Goal: Book appointment/travel/reservation

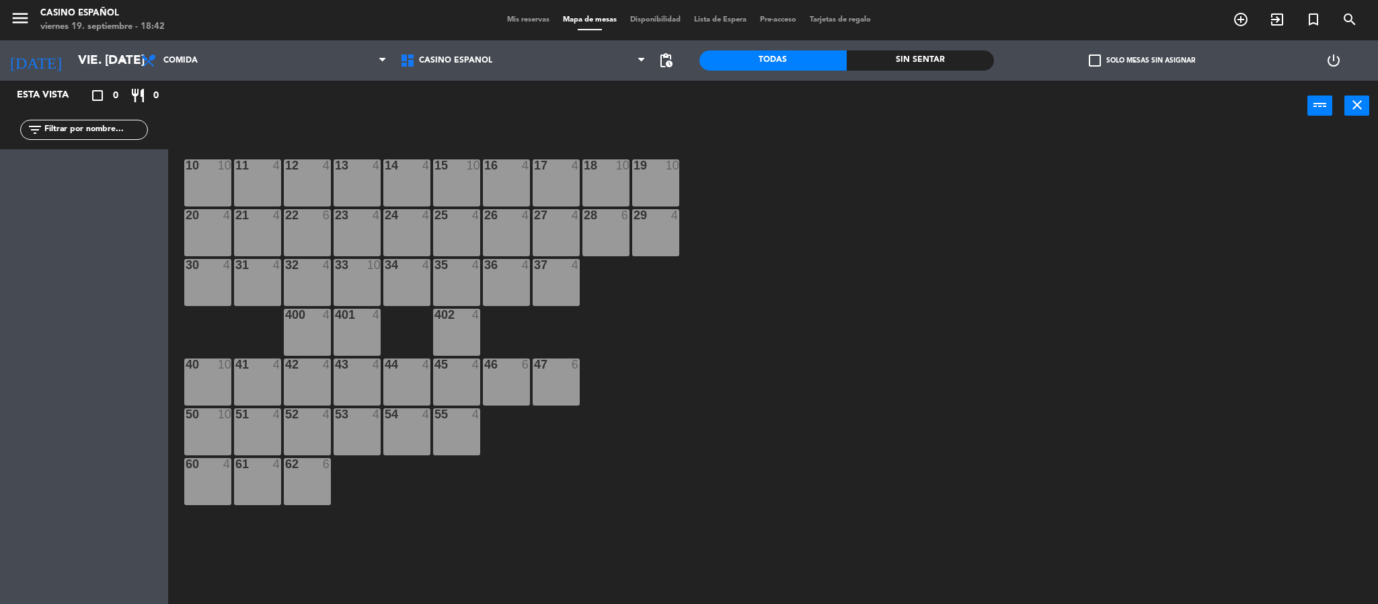
scroll to position [4, 0]
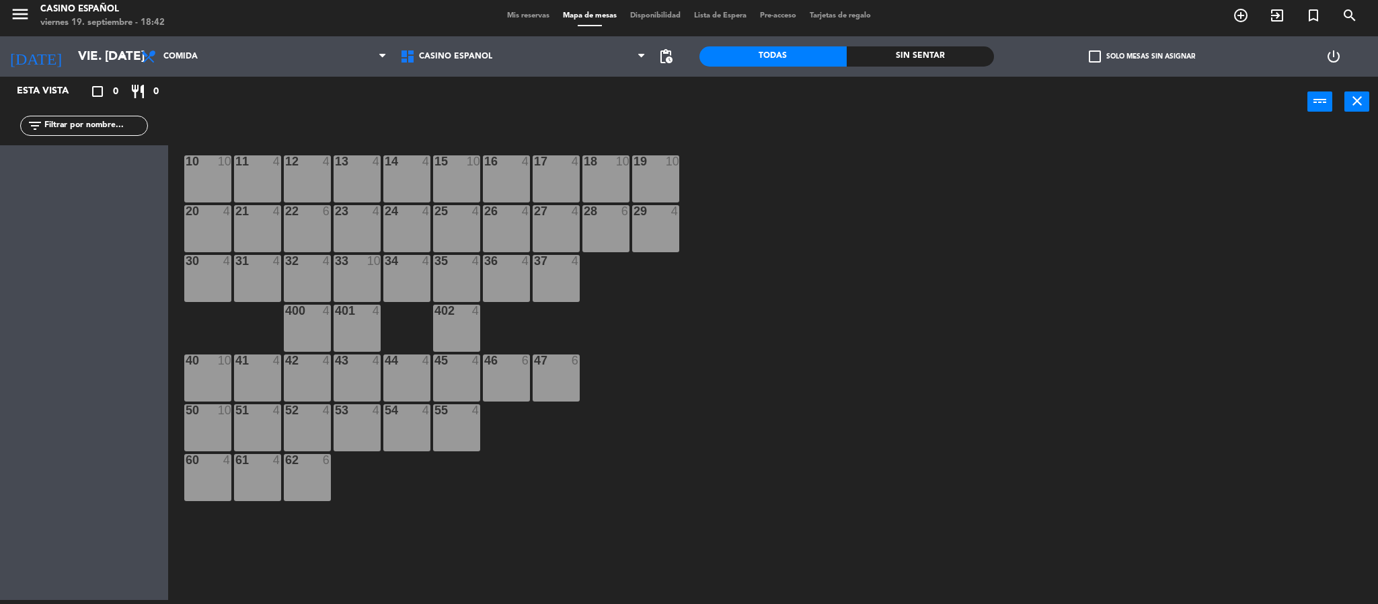
click at [110, 61] on input "vie. [DATE]" at bounding box center [152, 56] width 162 height 28
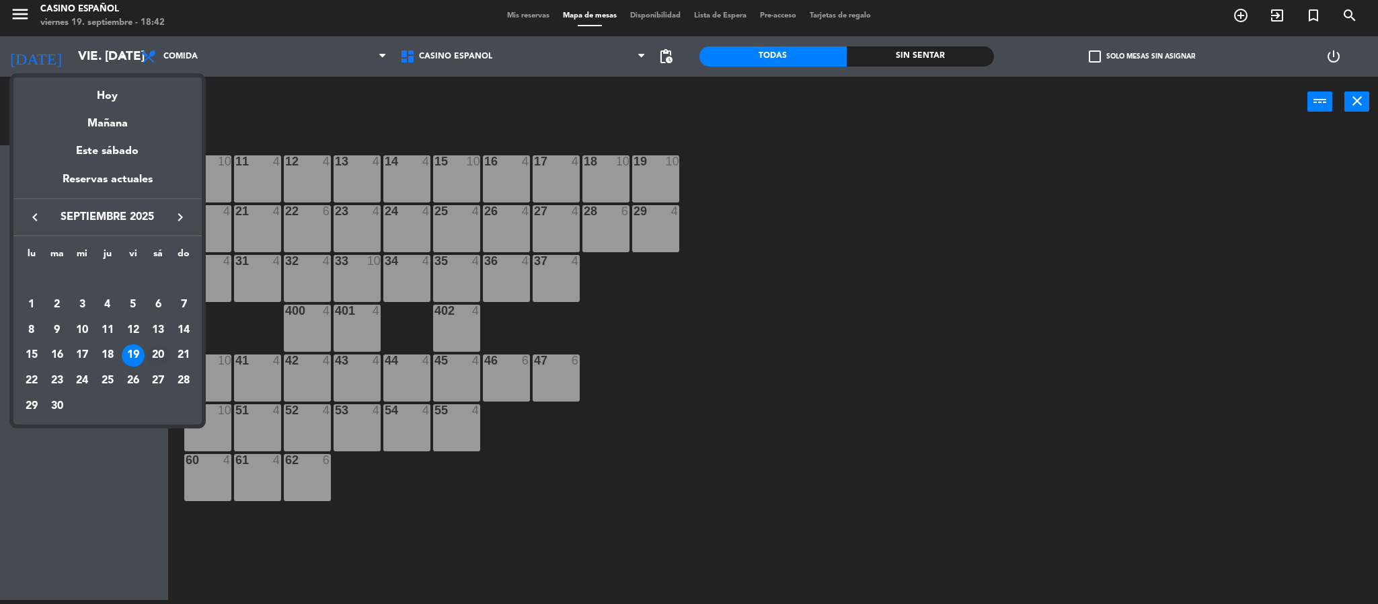
click at [157, 357] on div "20" at bounding box center [158, 355] width 23 height 23
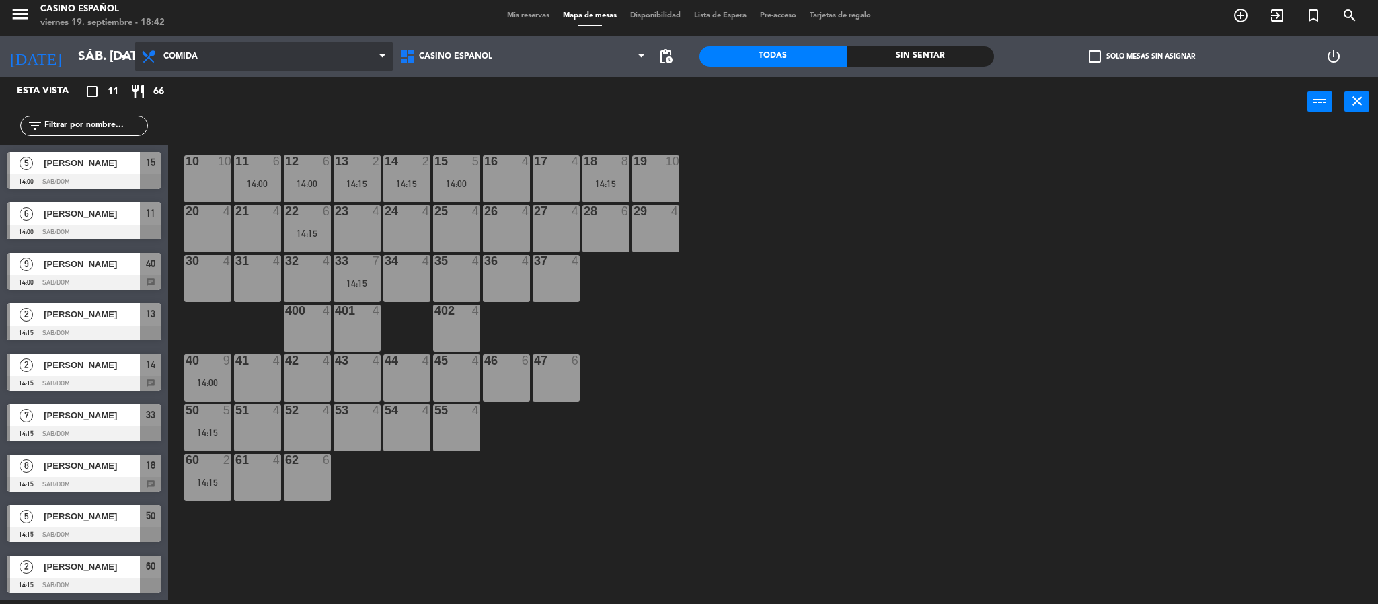
click at [291, 65] on span "Comida" at bounding box center [263, 57] width 259 height 30
click at [499, 101] on div "power_input close" at bounding box center [737, 102] width 1139 height 51
click at [280, 65] on span "Comida" at bounding box center [263, 57] width 259 height 30
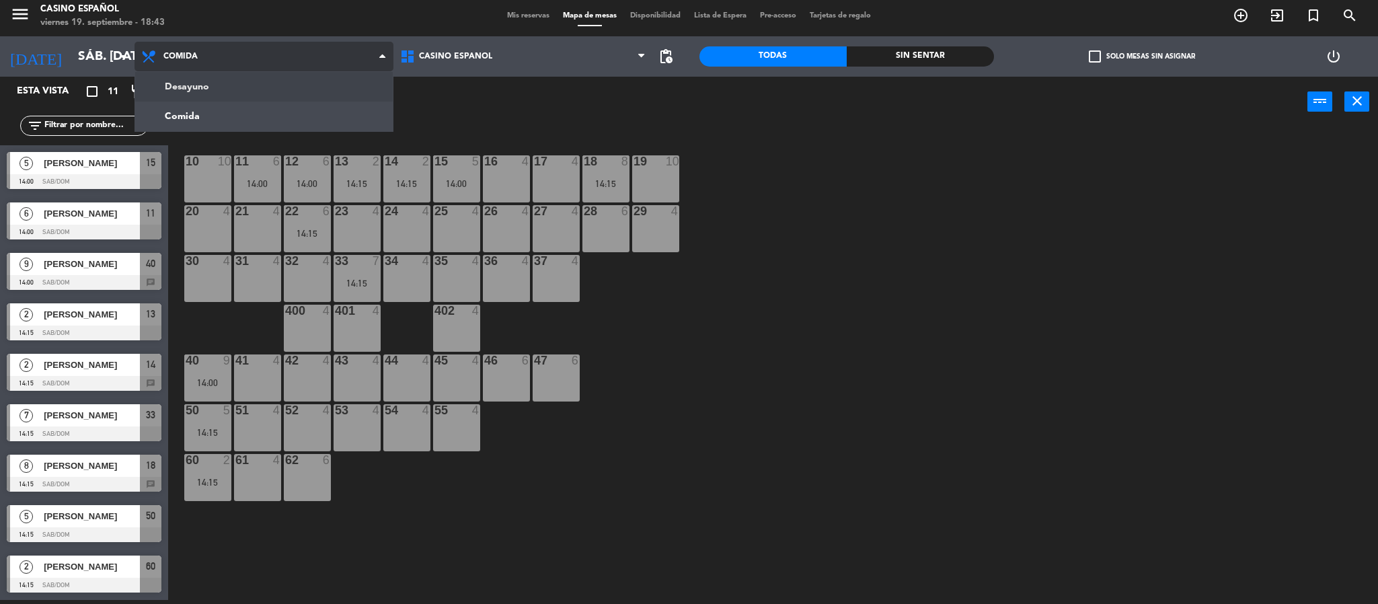
click at [275, 75] on div "Desayuno Comida Comida Desayuno Comida" at bounding box center [263, 56] width 259 height 40
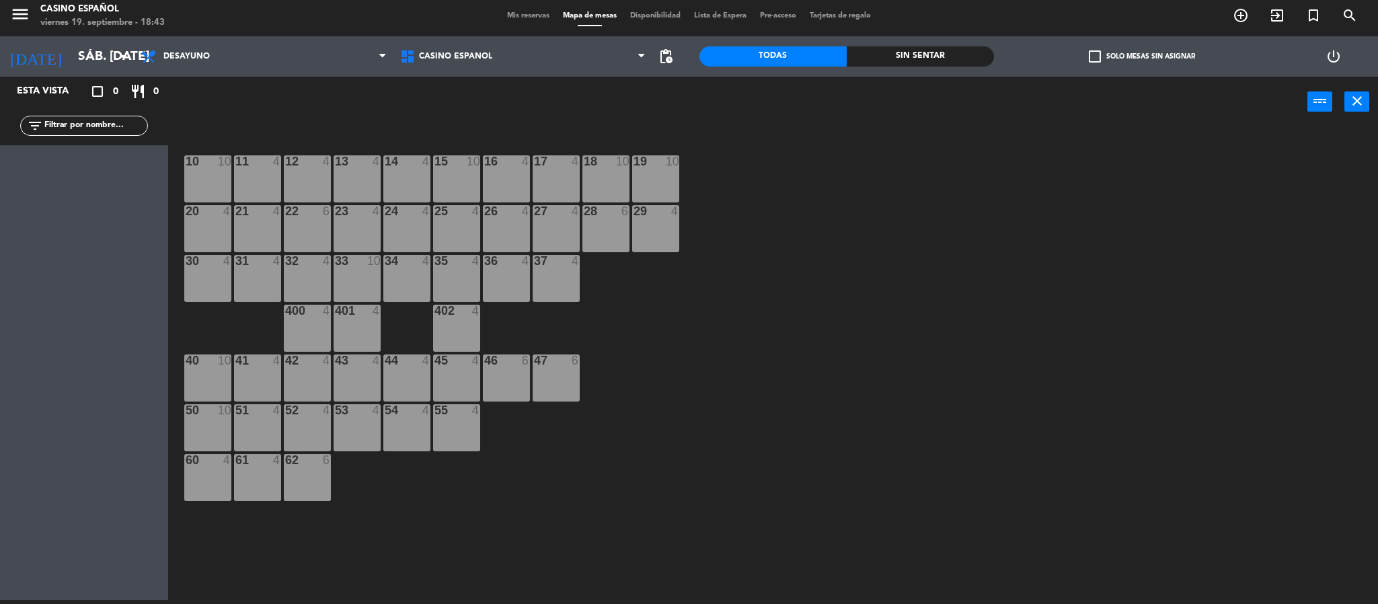
click at [270, 109] on div "power_input close" at bounding box center [737, 102] width 1139 height 51
click at [121, 65] on input "sáb. [DATE]" at bounding box center [152, 56] width 162 height 28
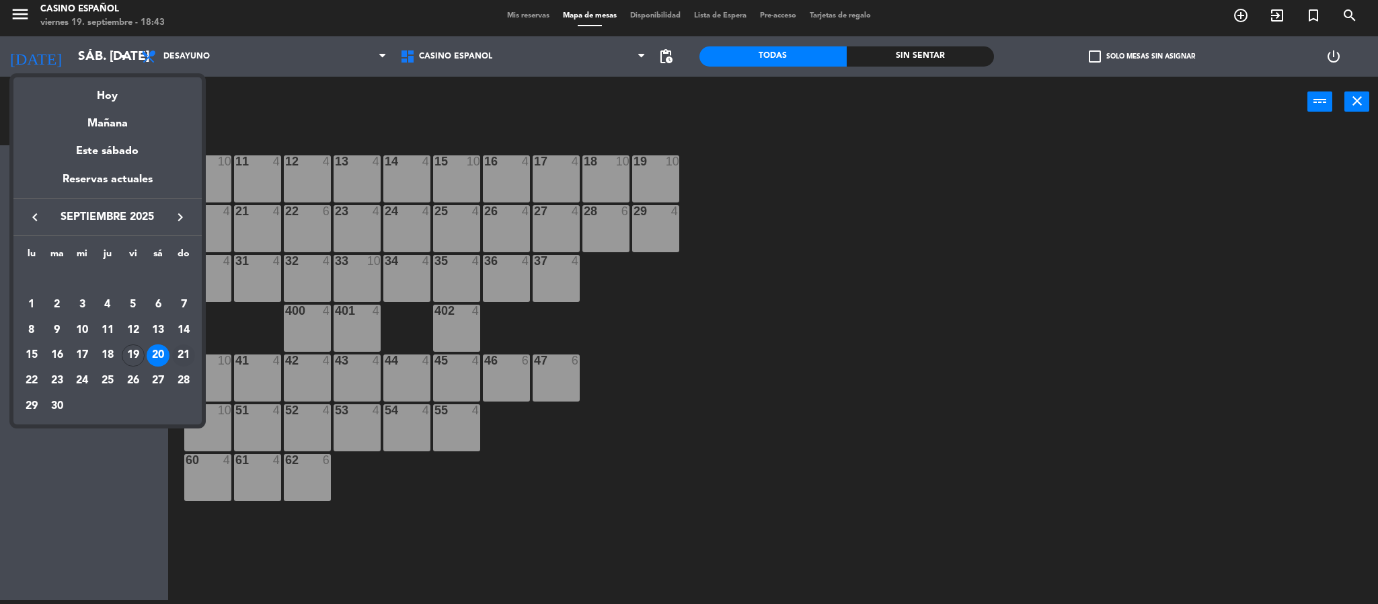
click at [186, 350] on div "21" at bounding box center [183, 355] width 23 height 23
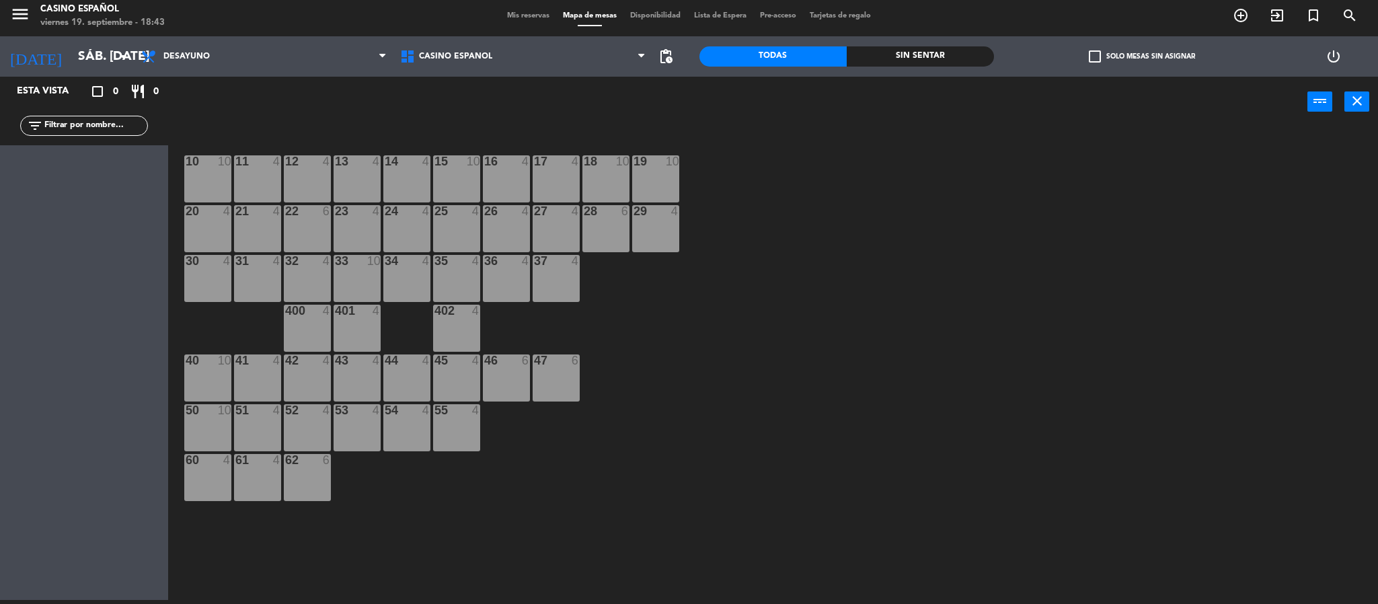
type input "dom. [DATE]"
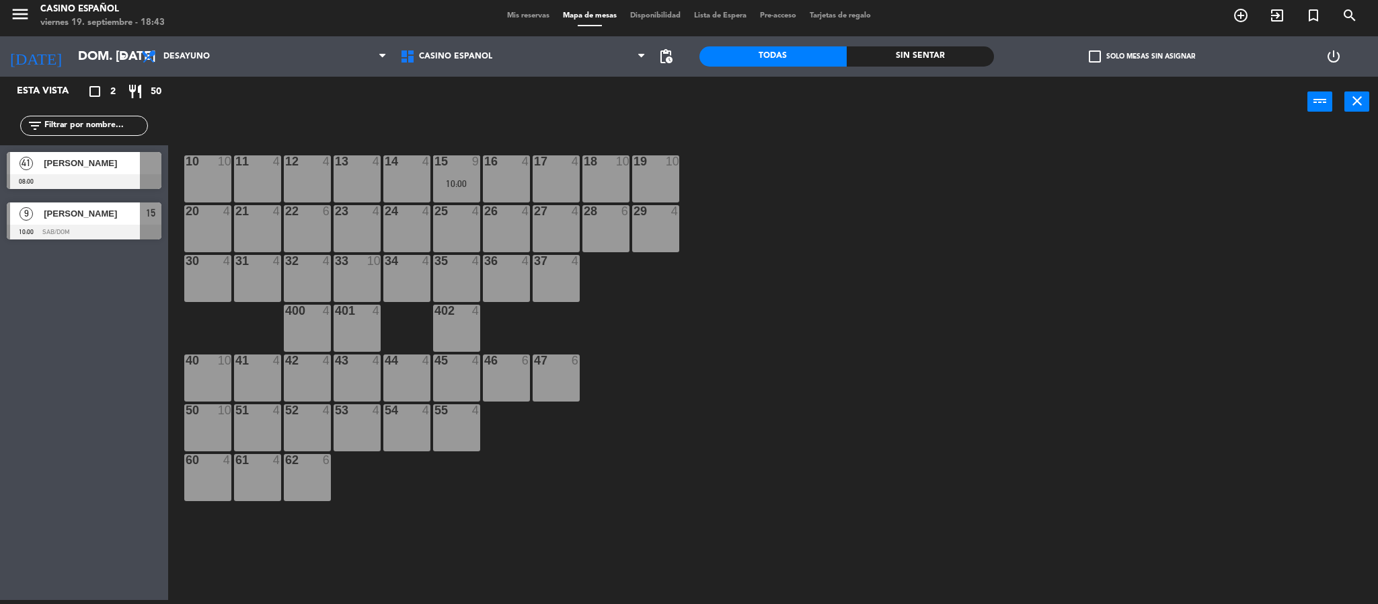
click at [223, 128] on main "10 10 11 4 12 4 13 4 14 4 15 9 10:00 16 4 17 4 18 10 19 10 20 4 21 4 22 6 23 4 …" at bounding box center [773, 361] width 1210 height 486
click at [284, 110] on div "power_input close" at bounding box center [737, 102] width 1139 height 51
